Goal: Information Seeking & Learning: Learn about a topic

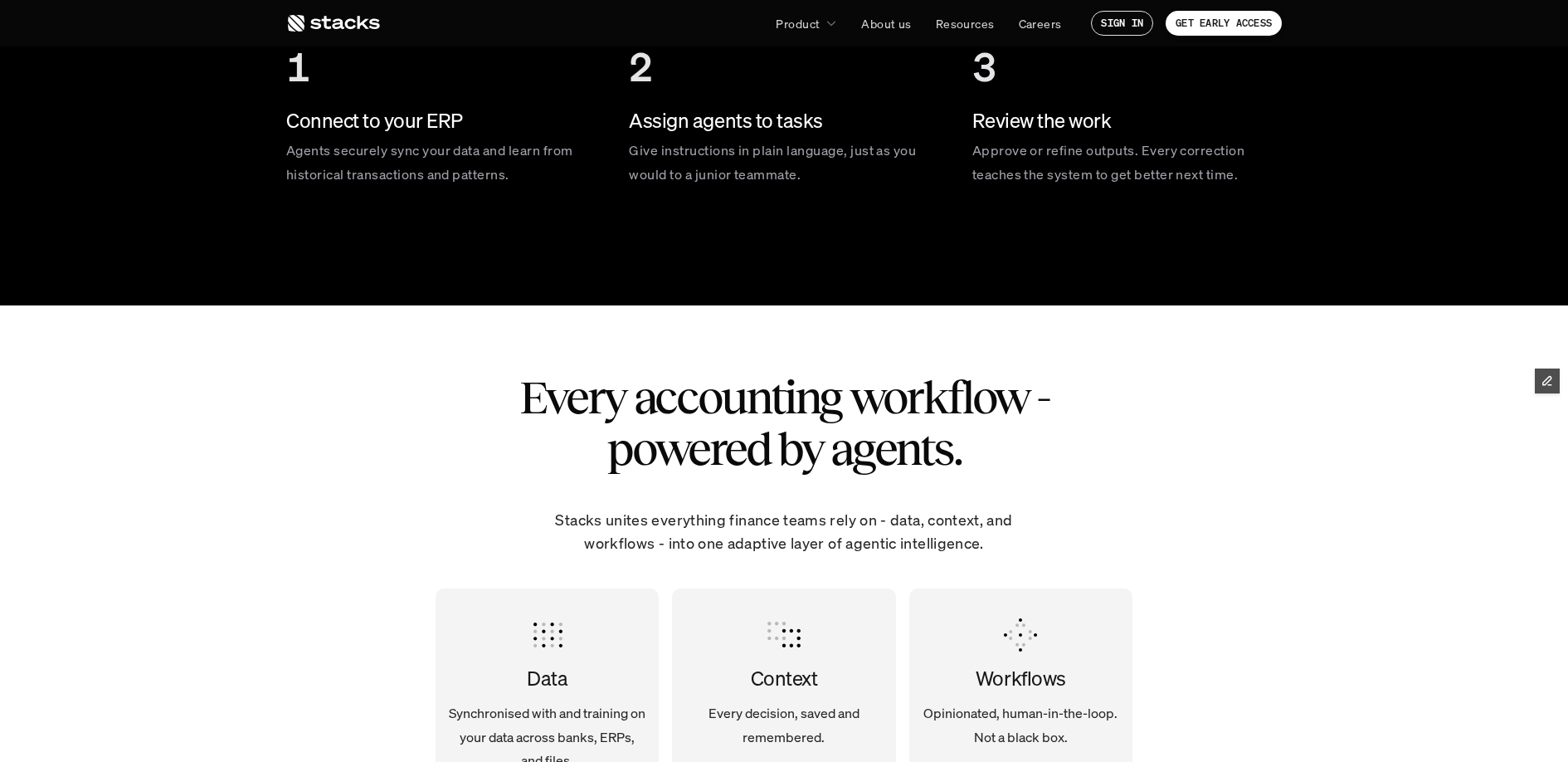
scroll to position [3667, 0]
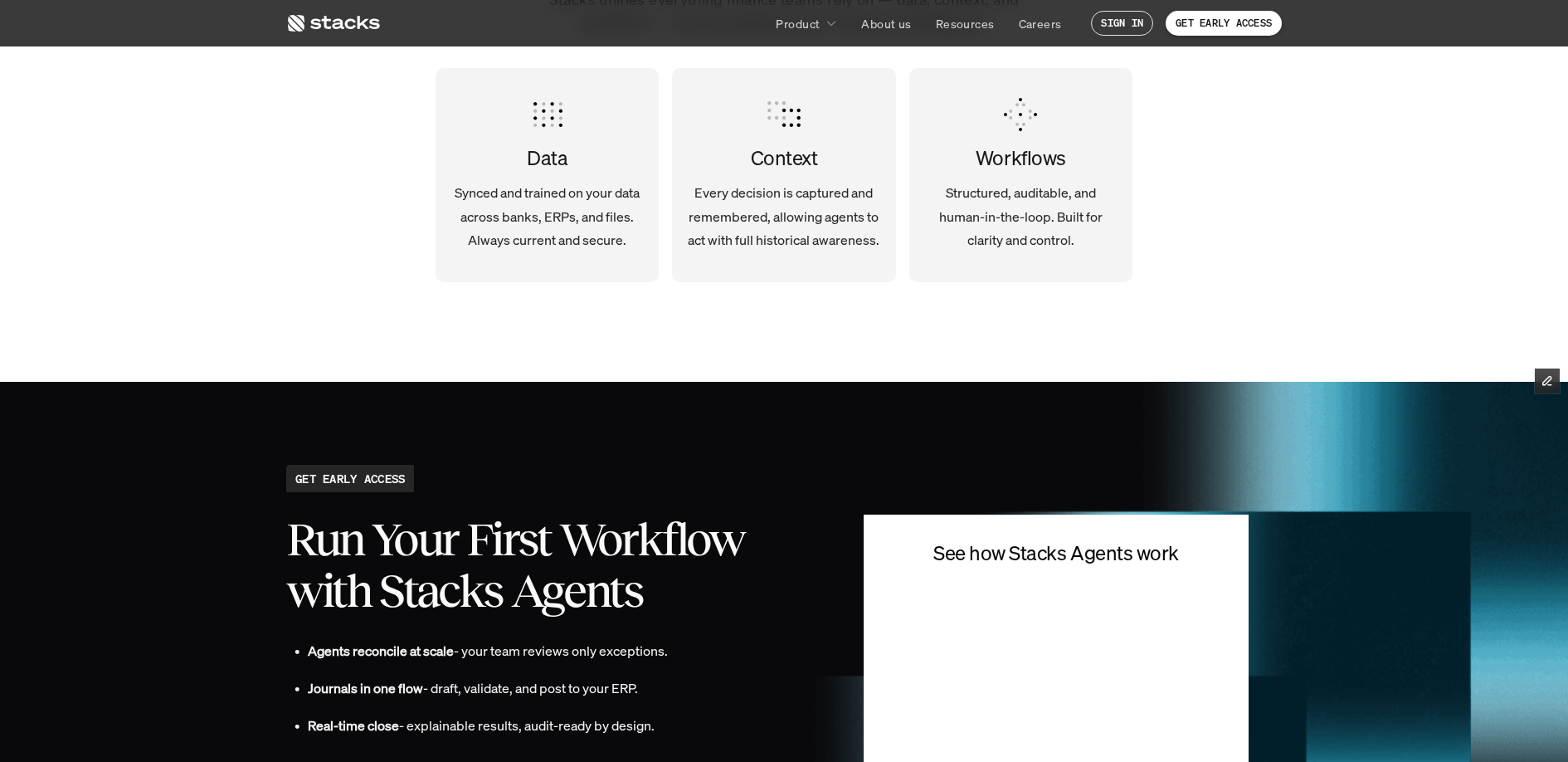
scroll to position [3576, 0]
